Goal: Information Seeking & Learning: Learn about a topic

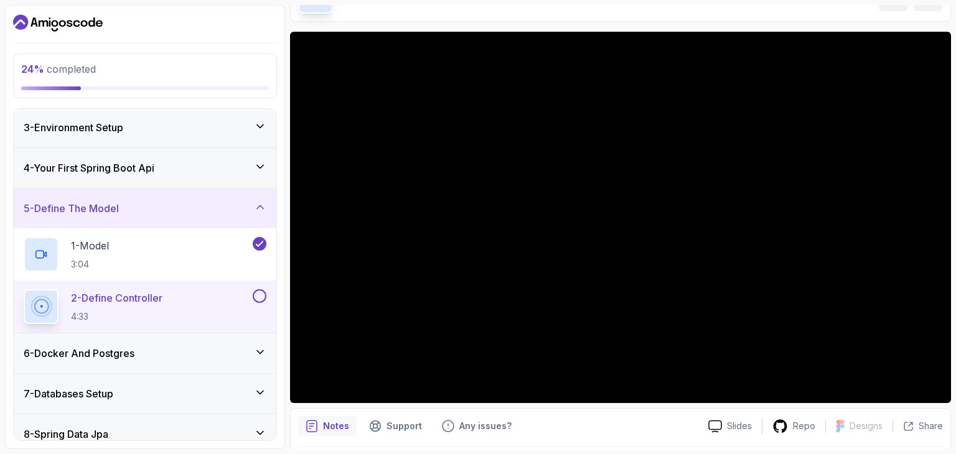
scroll to position [35, 0]
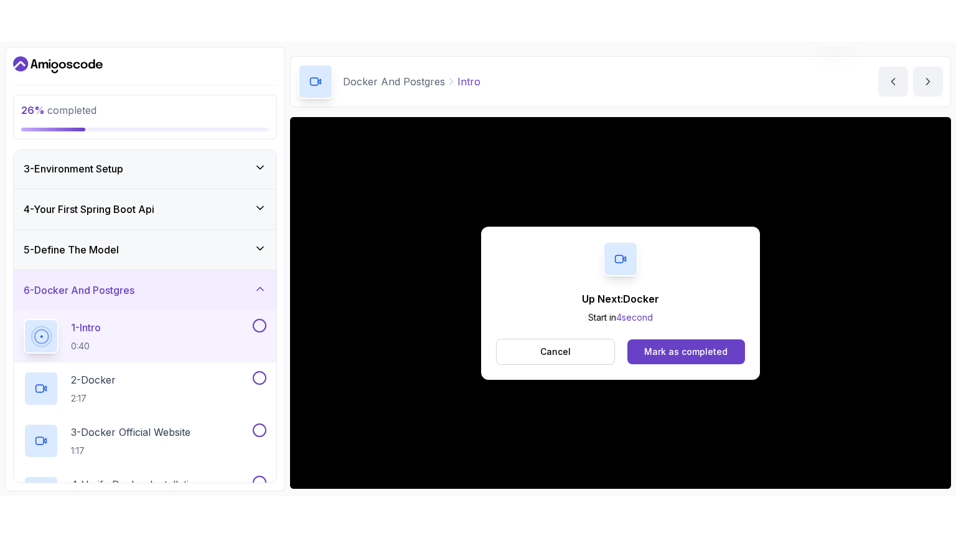
scroll to position [79, 0]
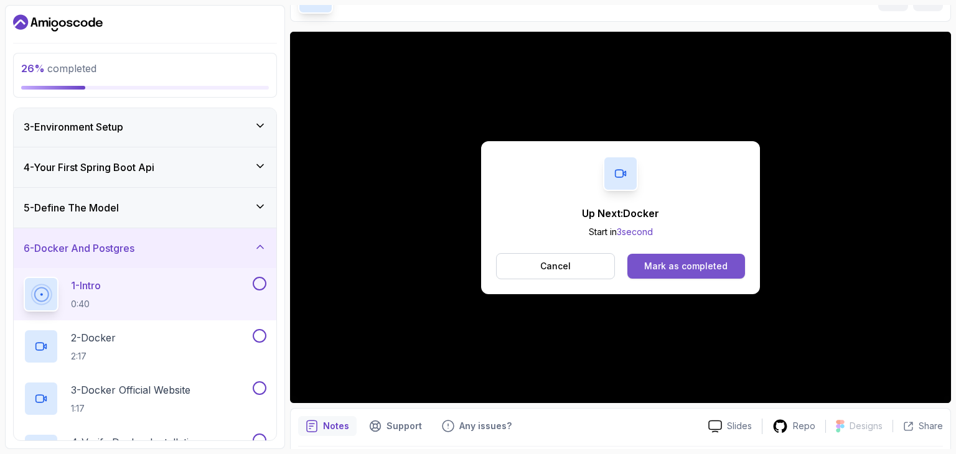
click at [677, 261] on div "Mark as completed" at bounding box center [685, 266] width 83 height 12
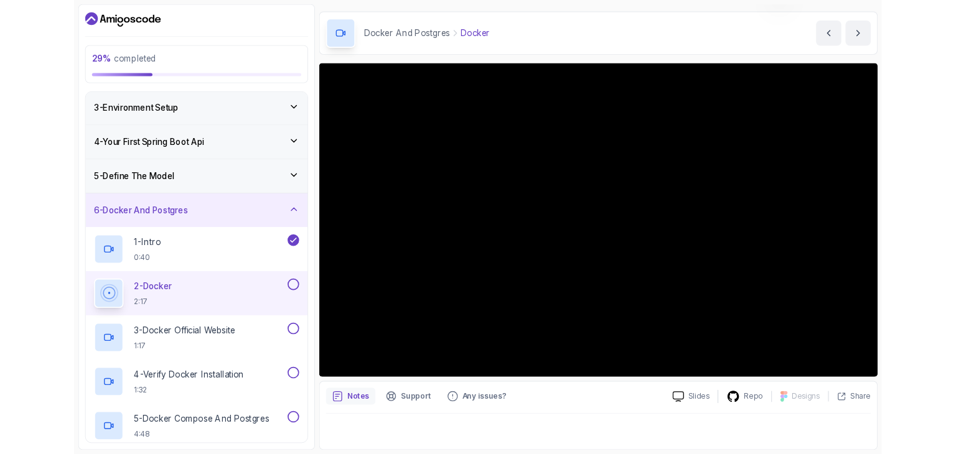
scroll to position [35, 0]
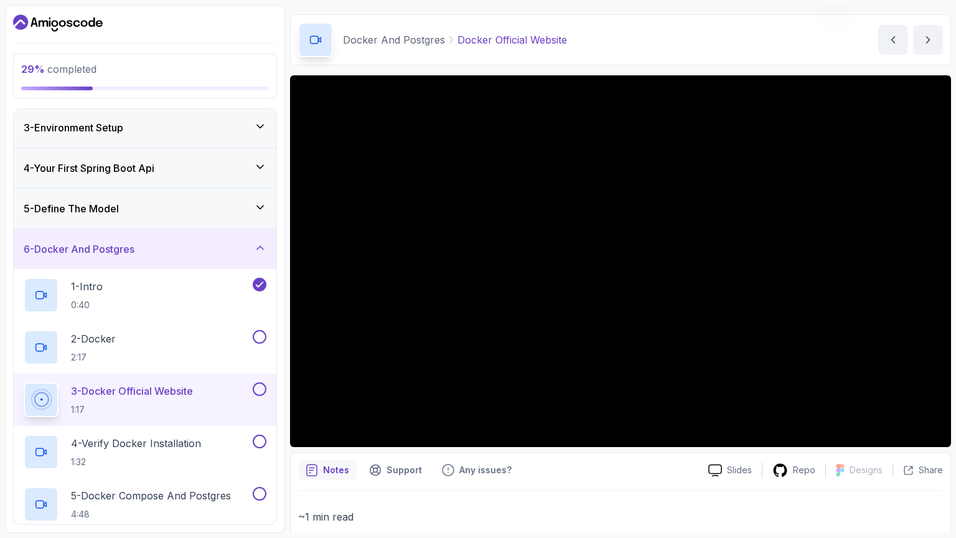
scroll to position [79, 0]
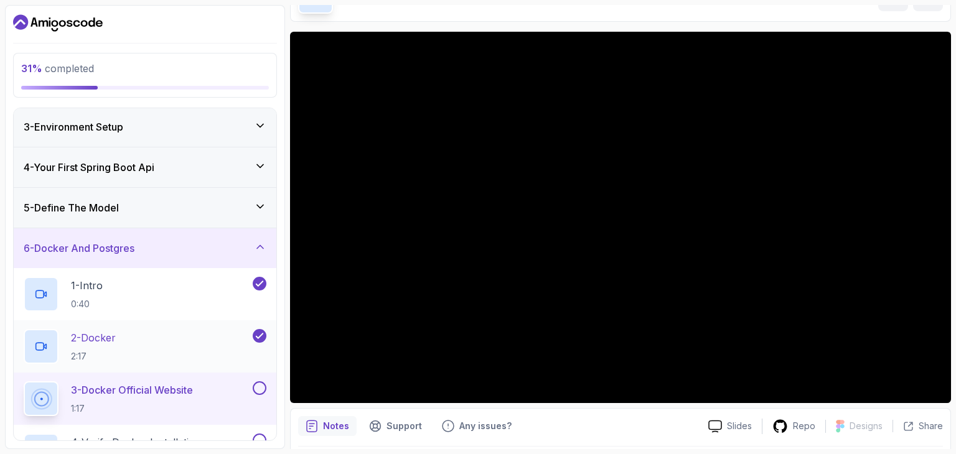
click at [103, 334] on p "2 - Docker" at bounding box center [93, 337] width 45 height 15
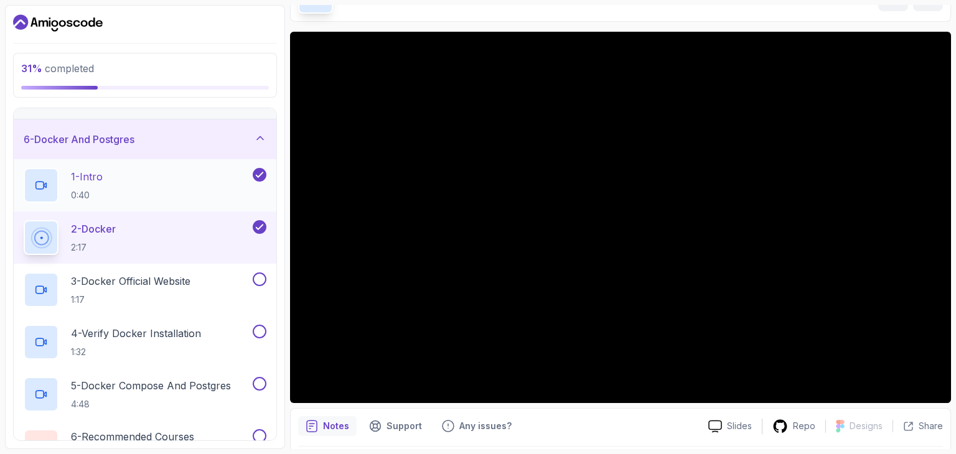
scroll to position [199, 0]
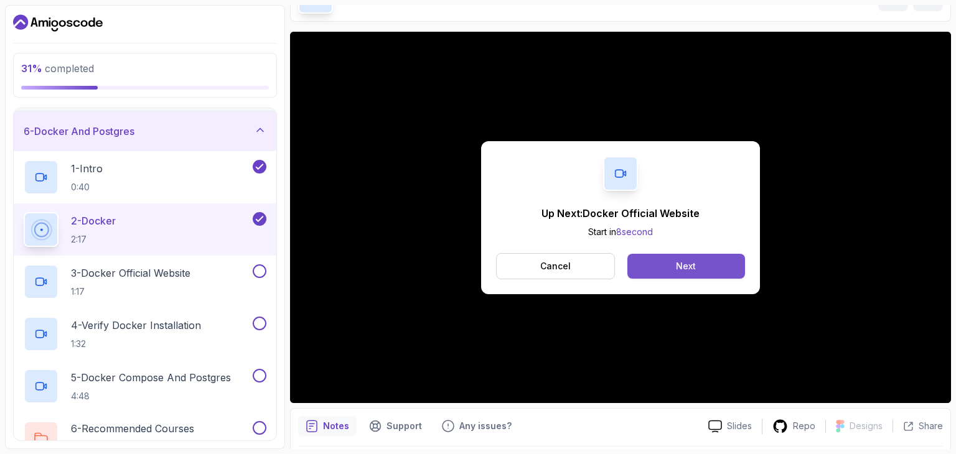
click at [648, 274] on button "Next" at bounding box center [686, 266] width 118 height 25
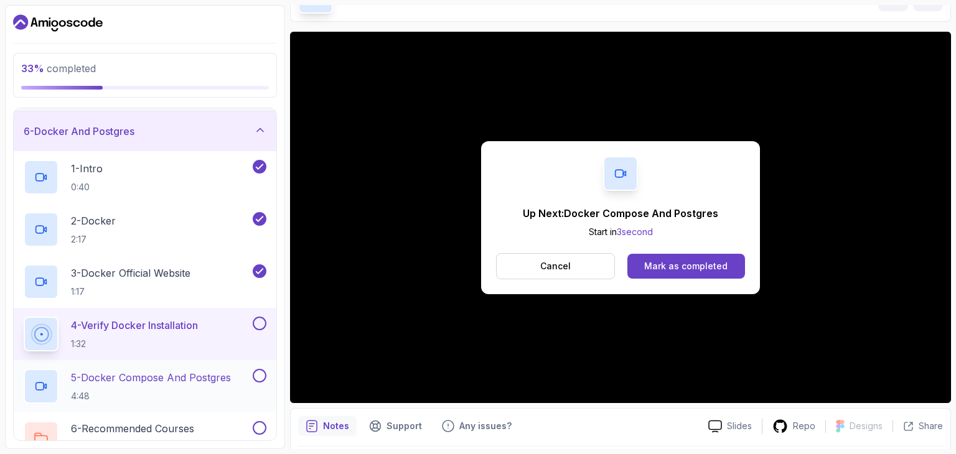
click at [261, 372] on button at bounding box center [260, 376] width 14 height 14
click at [262, 324] on button at bounding box center [260, 324] width 14 height 14
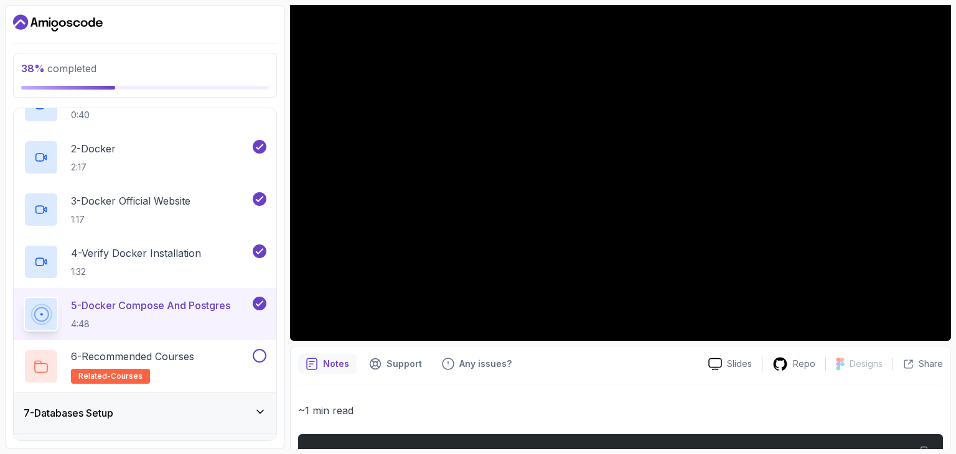
scroll to position [144, 0]
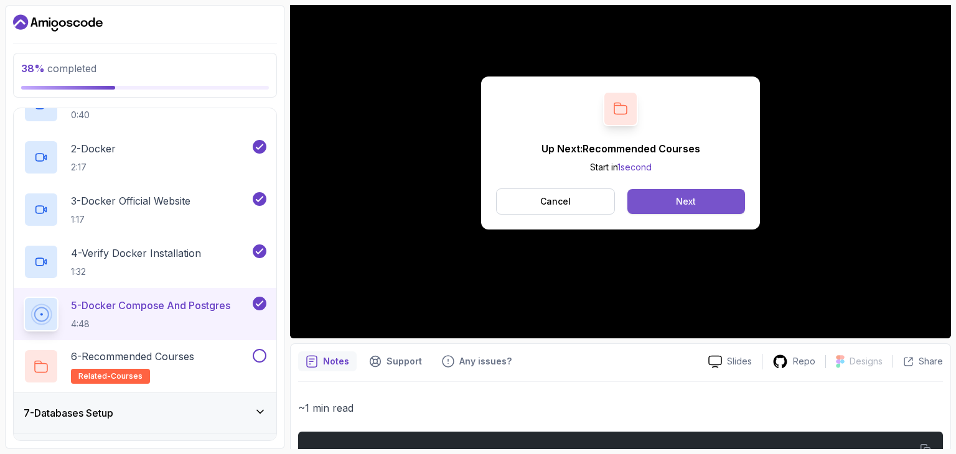
click at [686, 200] on div "Next" at bounding box center [686, 201] width 20 height 12
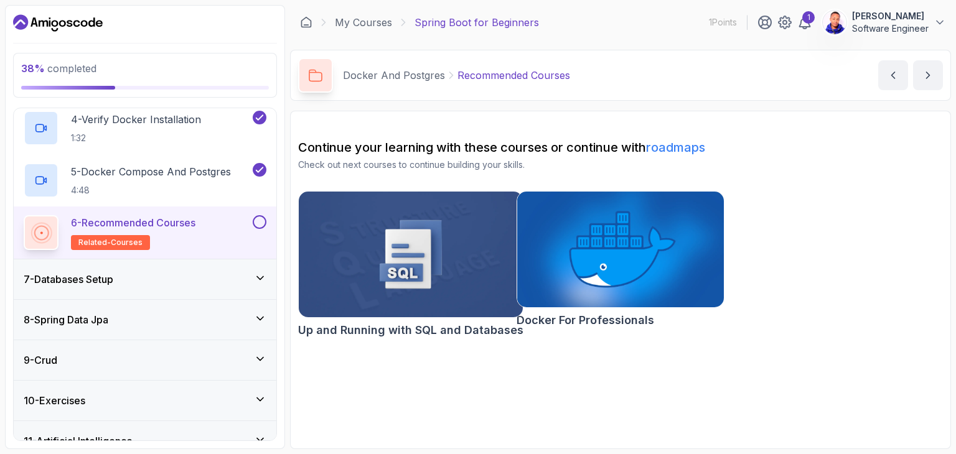
scroll to position [407, 0]
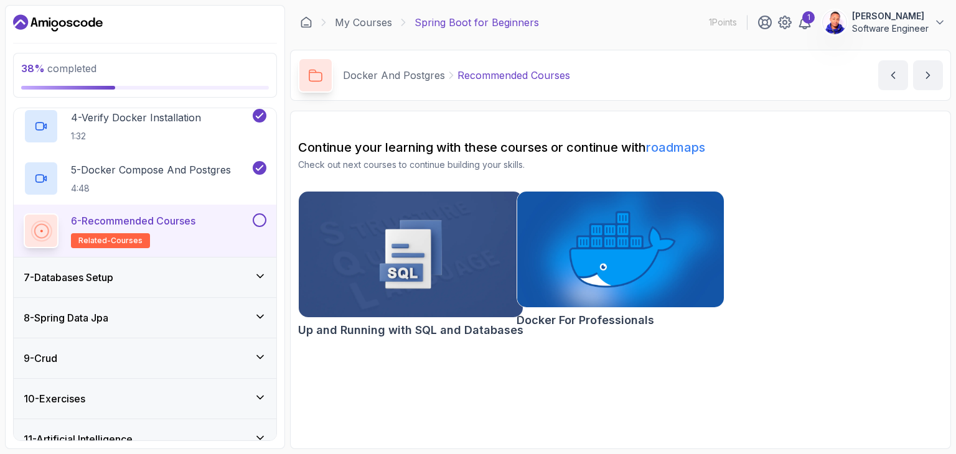
click at [259, 220] on button at bounding box center [260, 220] width 14 height 14
